Goal: Transaction & Acquisition: Purchase product/service

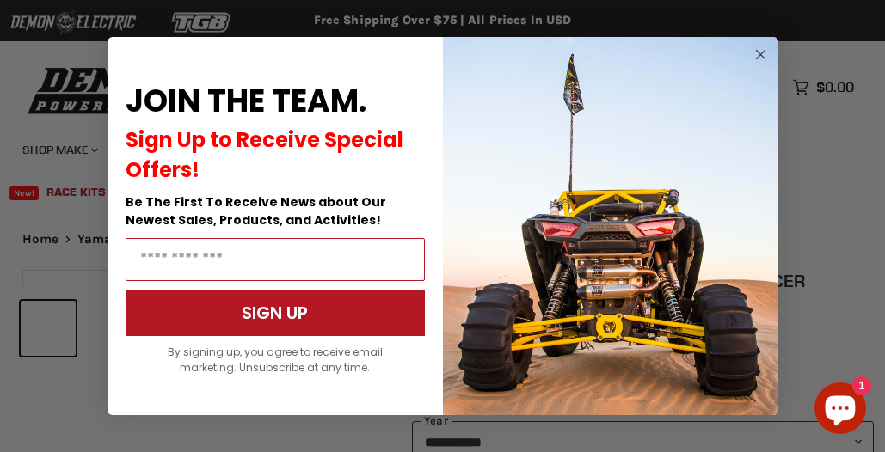
select select "******"
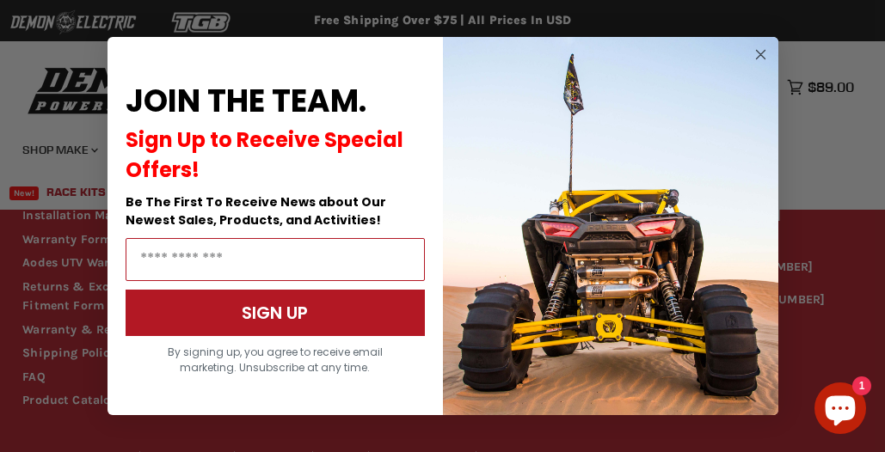
scroll to position [1448, 0]
